Goal: Task Accomplishment & Management: Use online tool/utility

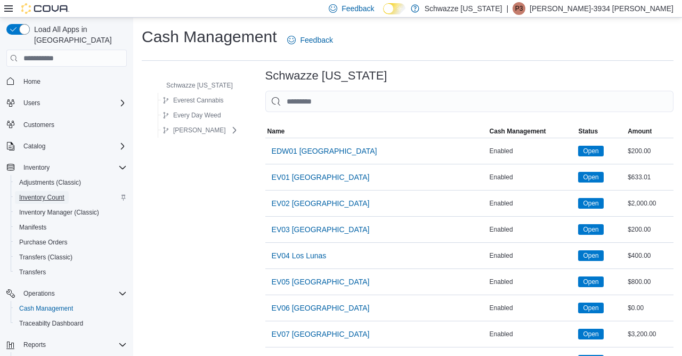
click at [37, 193] on span "Inventory Count" at bounding box center [41, 197] width 45 height 9
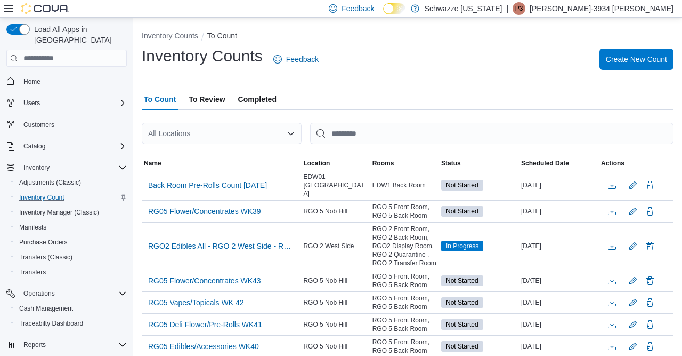
click at [220, 130] on div "All Locations" at bounding box center [222, 133] width 160 height 21
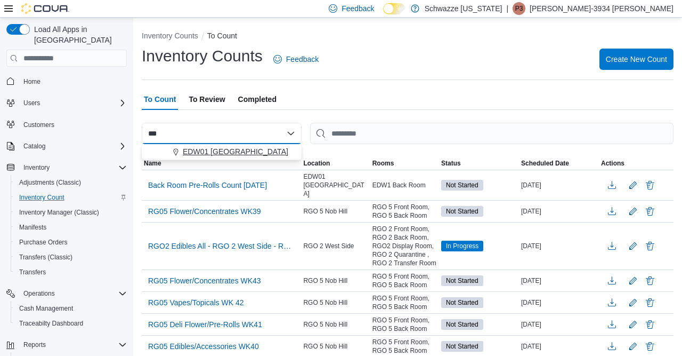
type input "***"
click at [241, 152] on span "EDW01 [GEOGRAPHIC_DATA]" at bounding box center [236, 151] width 106 height 11
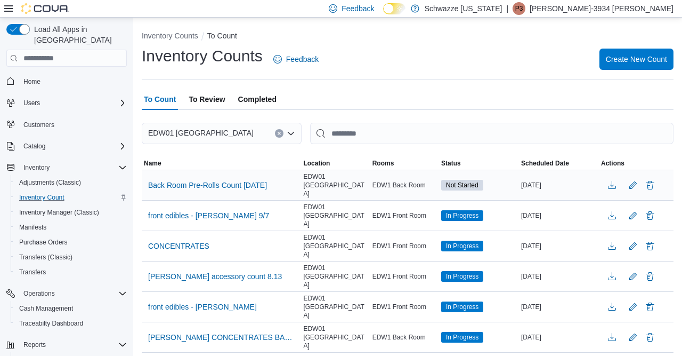
click at [188, 189] on div "Back Room Pre-Rolls Count [DATE]" at bounding box center [221, 185] width 159 height 20
click at [190, 185] on span "Back Room Pre-Rolls Count [DATE]" at bounding box center [207, 185] width 119 height 11
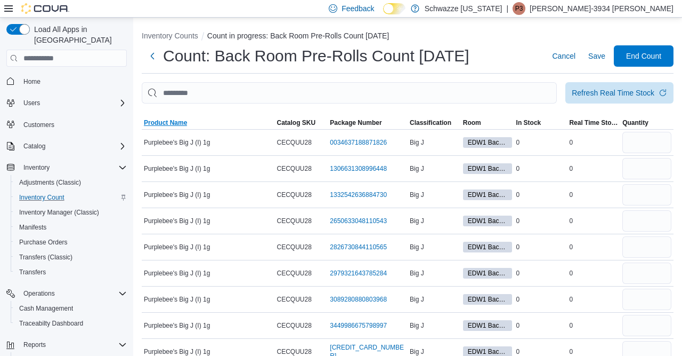
click at [181, 120] on span "Product Name" at bounding box center [165, 122] width 43 height 9
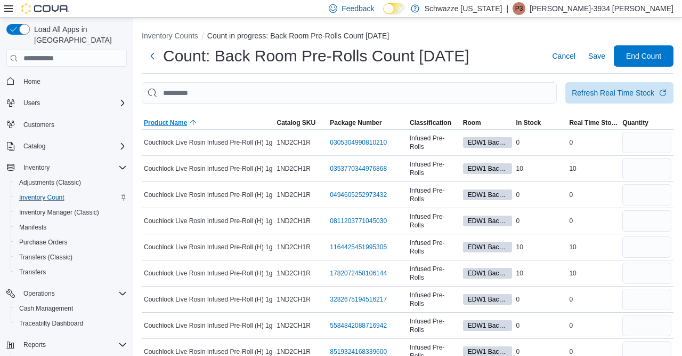
click at [173, 119] on span "Product Name" at bounding box center [165, 122] width 43 height 9
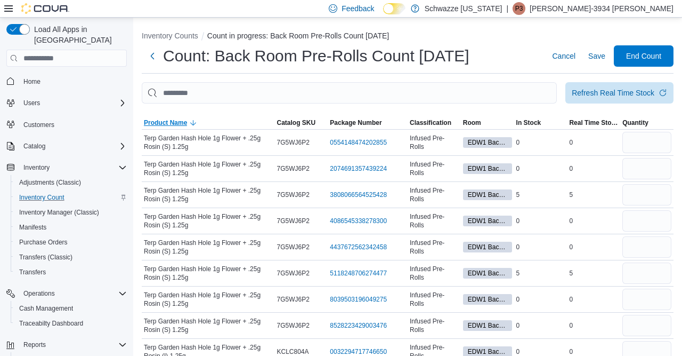
click at [171, 122] on span "Product Name" at bounding box center [165, 122] width 43 height 9
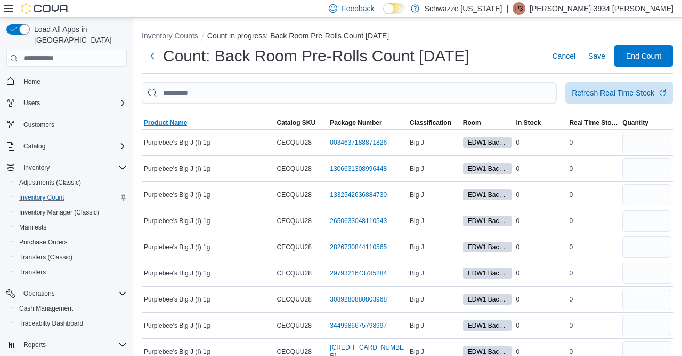
click at [171, 122] on span "Product Name" at bounding box center [165, 122] width 43 height 9
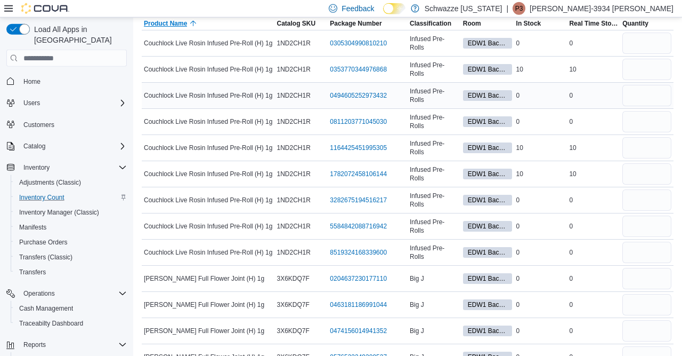
scroll to position [100, 0]
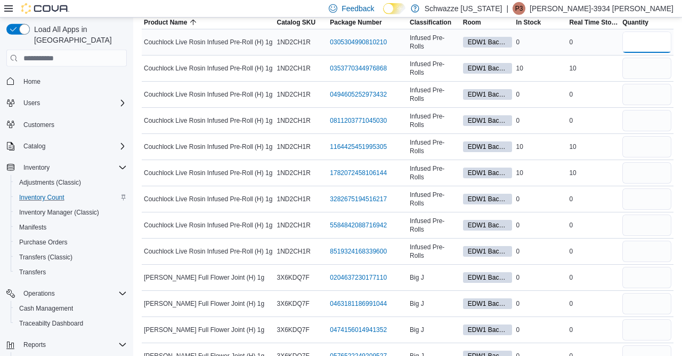
click at [639, 44] on input "number" at bounding box center [647, 41] width 49 height 21
type input "*"
click at [645, 63] on input "number" at bounding box center [647, 68] width 49 height 21
type input "**"
click at [634, 98] on input "number" at bounding box center [647, 94] width 49 height 21
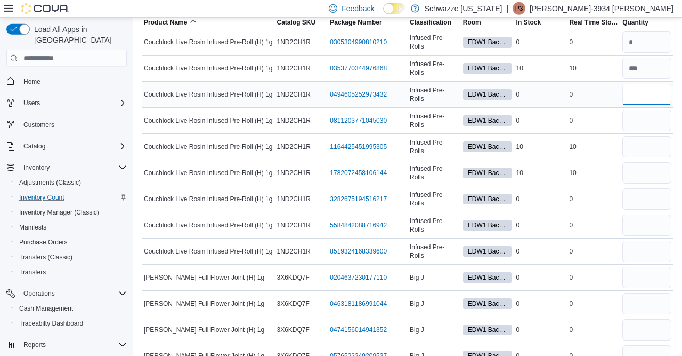
type input "**"
type input "*"
type input "**"
click at [640, 171] on input "number" at bounding box center [647, 172] width 49 height 21
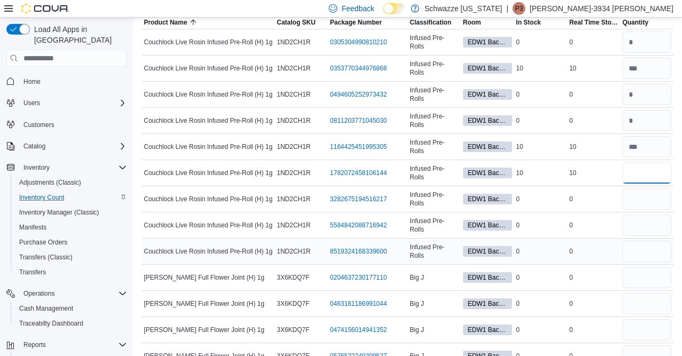
type input "**"
click at [640, 247] on input "number" at bounding box center [647, 250] width 49 height 21
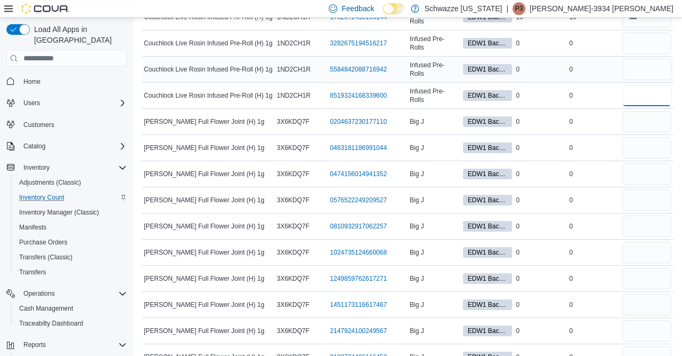
scroll to position [256, 0]
click at [636, 43] on input "number" at bounding box center [647, 42] width 49 height 21
type input "*"
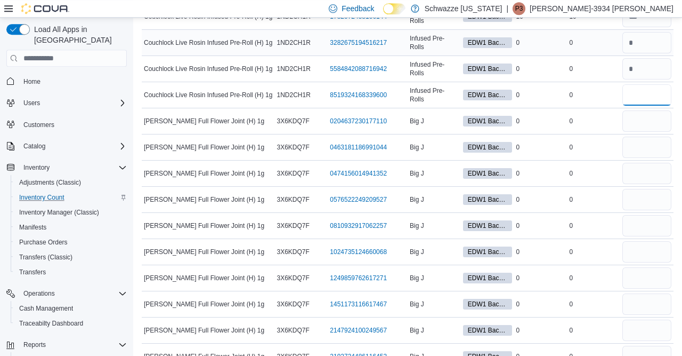
type input "*"
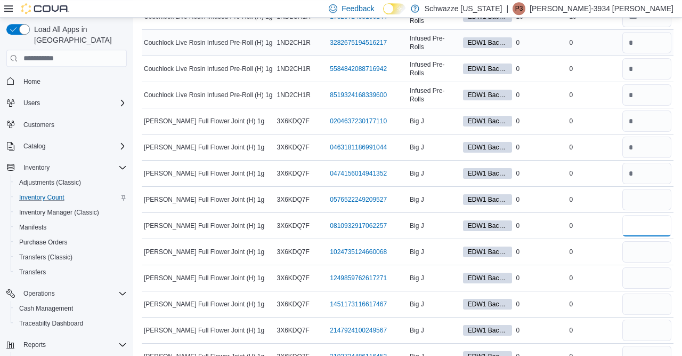
type input "*"
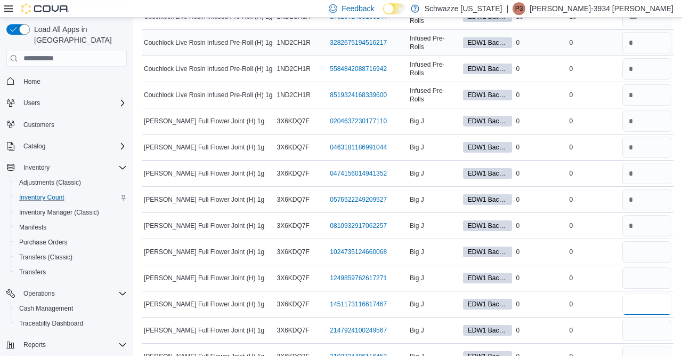
type input "*"
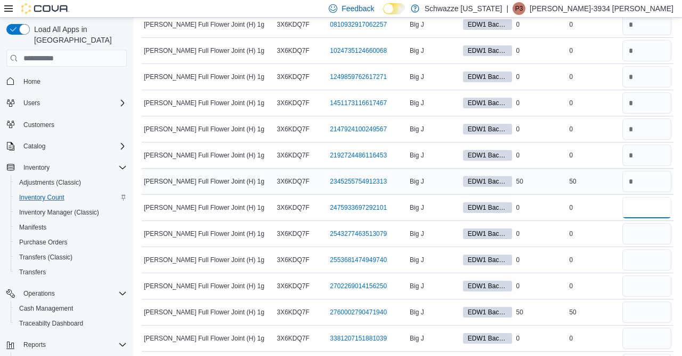
type input "*"
click at [643, 177] on input "number" at bounding box center [647, 181] width 49 height 21
click at [223, 109] on td "[PERSON_NAME] Full Flower Joint (H) 1g" at bounding box center [208, 103] width 133 height 26
click at [635, 176] on input "number" at bounding box center [647, 181] width 49 height 21
type input "**"
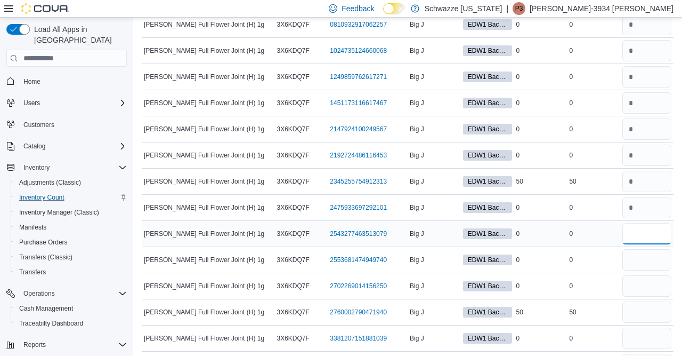
click at [639, 231] on input "number" at bounding box center [647, 233] width 49 height 21
type input "*"
type input "**"
